Goal: Information Seeking & Learning: Learn about a topic

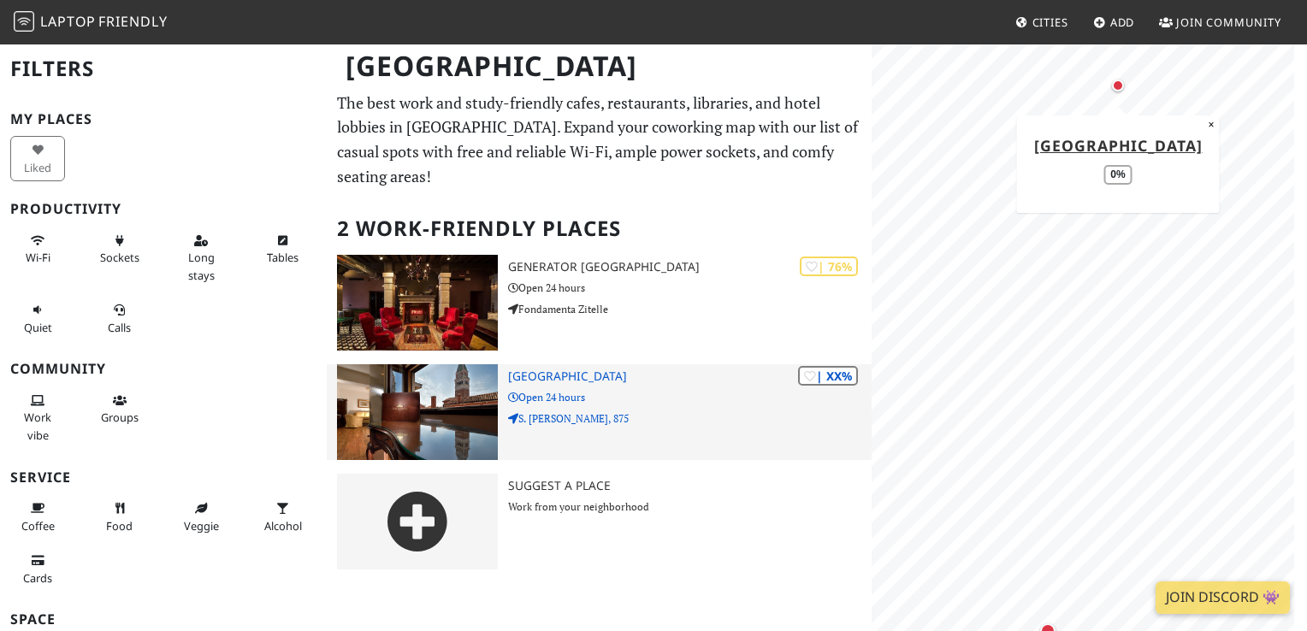
click at [640, 384] on div "| XX% San Marco Palace Open 24 hours S. Marco, 875" at bounding box center [689, 412] width 363 height 96
